Goal: Transaction & Acquisition: Purchase product/service

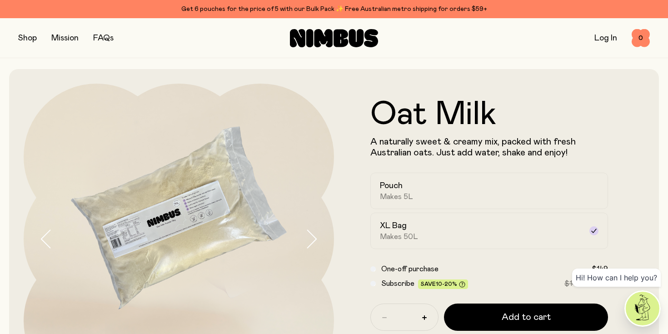
scroll to position [52, 0]
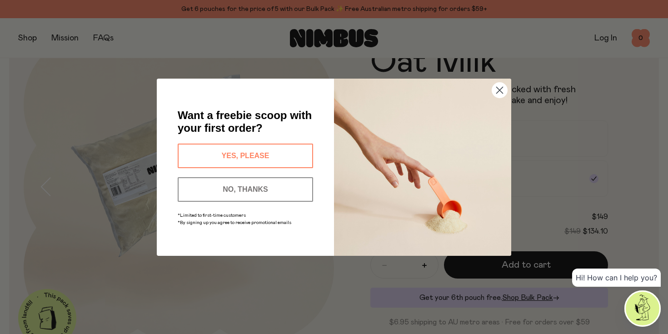
click at [498, 91] on icon "Close dialog" at bounding box center [500, 90] width 6 height 6
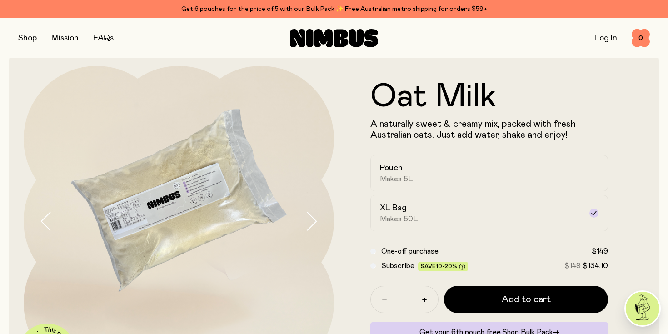
scroll to position [0, 0]
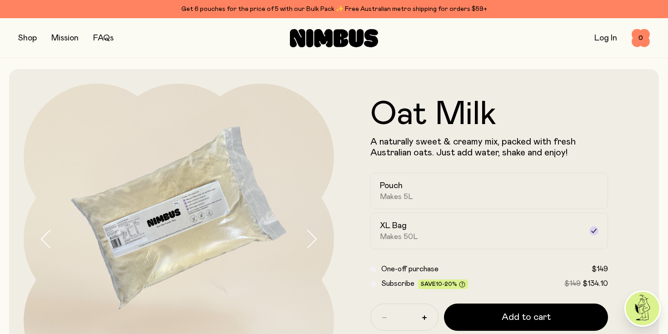
click at [311, 241] on icon "button" at bounding box center [311, 239] width 13 height 19
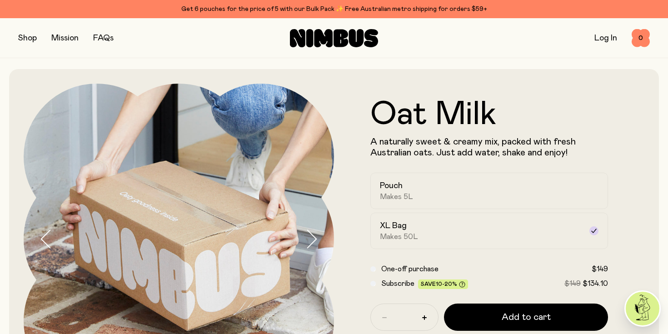
click at [313, 239] on icon "button" at bounding box center [311, 239] width 13 height 19
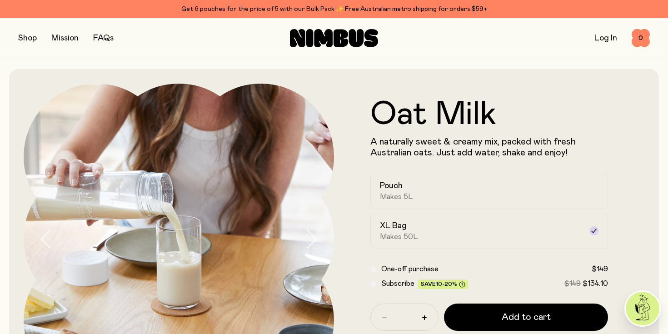
click at [313, 239] on icon "button" at bounding box center [311, 239] width 13 height 19
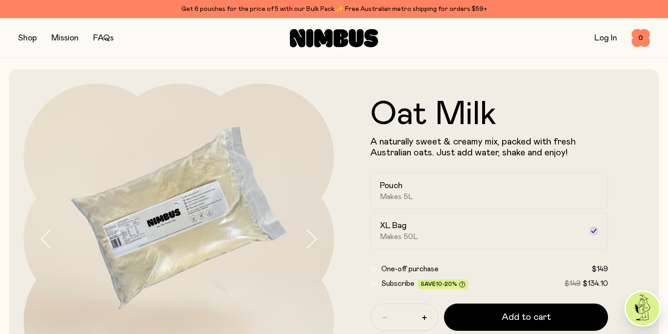
click at [313, 239] on icon "button" at bounding box center [311, 239] width 13 height 19
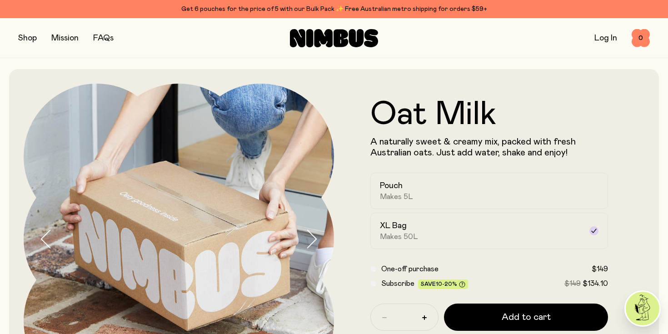
click at [27, 35] on button "button" at bounding box center [27, 38] width 19 height 13
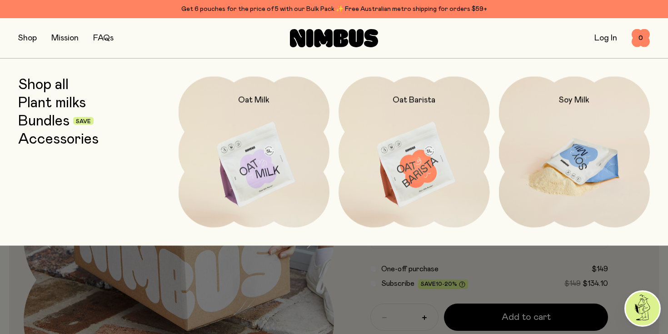
click at [554, 167] on img at bounding box center [574, 165] width 151 height 178
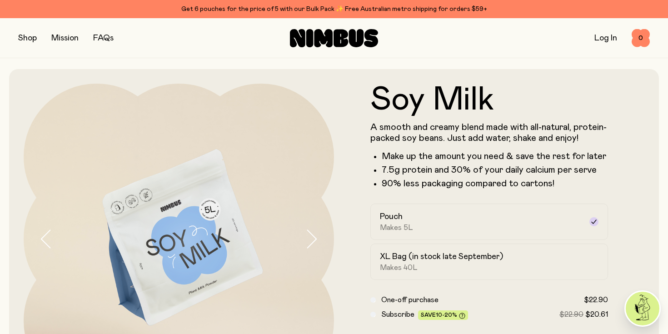
scroll to position [27, 0]
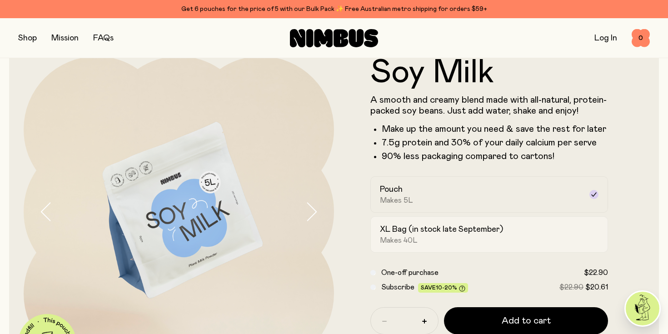
click at [527, 235] on div "XL Bag (in stock late September) Makes 40L" at bounding box center [481, 234] width 202 height 21
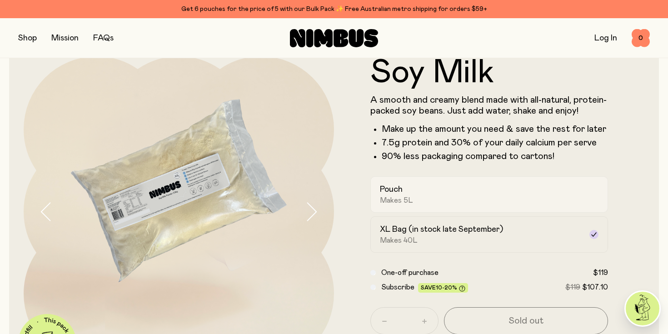
click at [512, 194] on div "Pouch Makes 5L" at bounding box center [481, 194] width 202 height 21
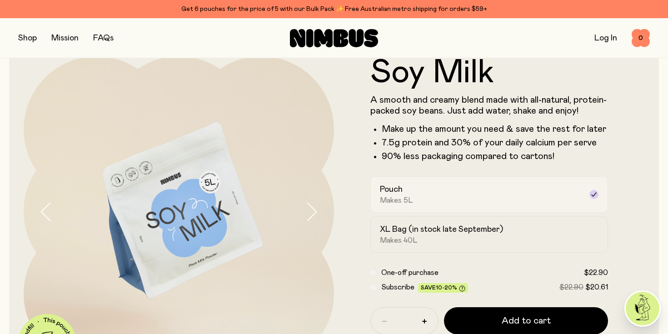
scroll to position [87, 0]
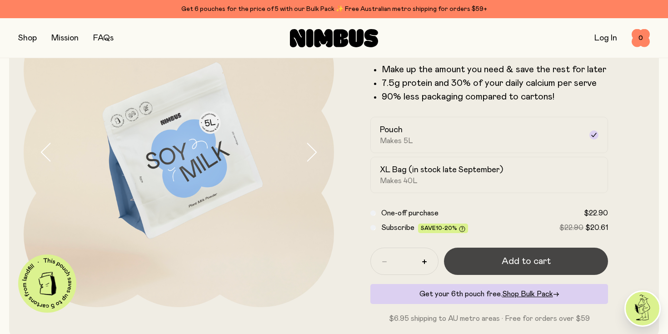
click at [533, 263] on span "Add to cart" at bounding box center [526, 261] width 49 height 13
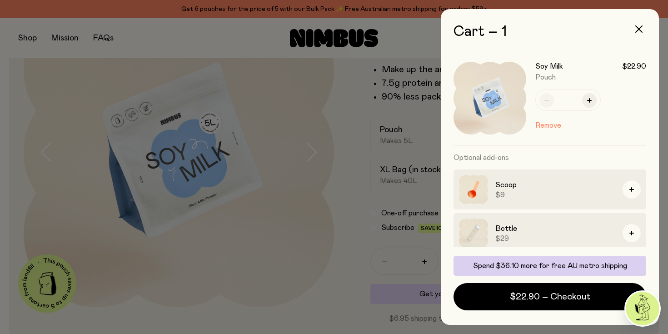
scroll to position [50, 0]
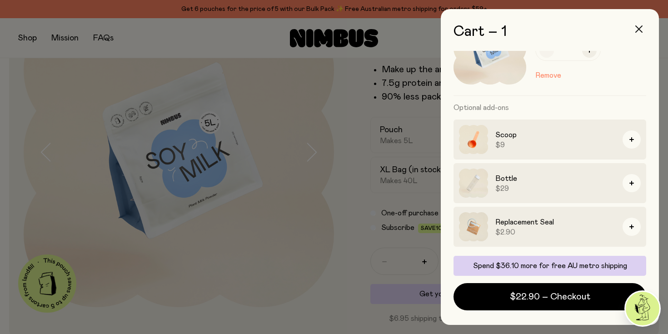
click at [636, 30] on icon "button" at bounding box center [639, 28] width 7 height 7
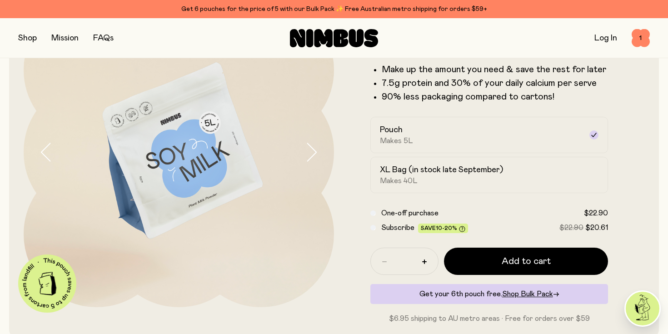
click at [35, 40] on button "button" at bounding box center [27, 38] width 19 height 13
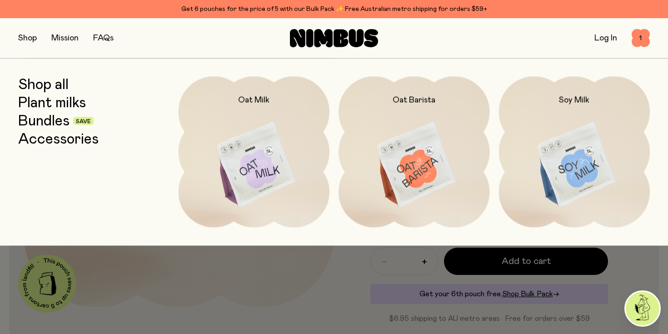
click at [57, 122] on link "Bundles" at bounding box center [43, 121] width 51 height 16
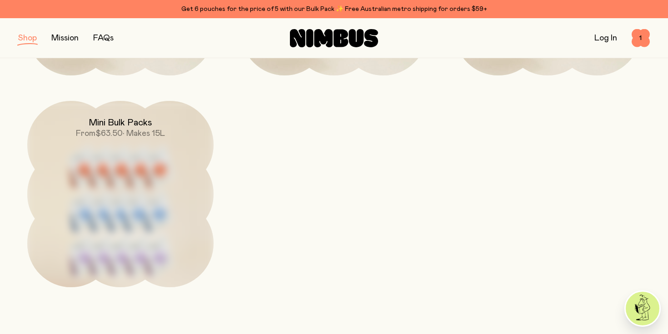
scroll to position [516, 0]
